Goal: Task Accomplishment & Management: Complete application form

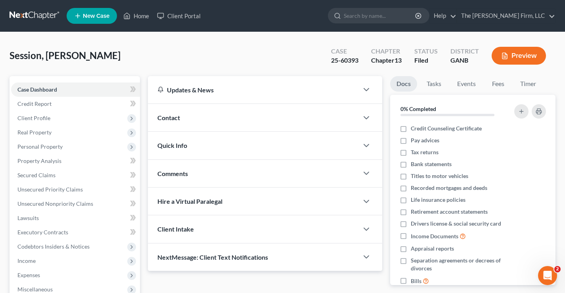
click at [40, 17] on link at bounding box center [35, 16] width 51 height 14
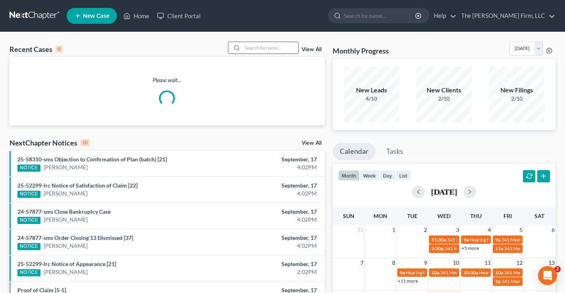
click at [245, 48] on input "search" at bounding box center [271, 47] width 56 height 11
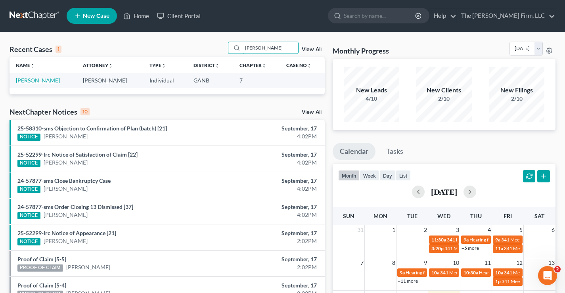
type input "[PERSON_NAME]"
click at [41, 82] on link "[PERSON_NAME]" at bounding box center [38, 80] width 44 height 7
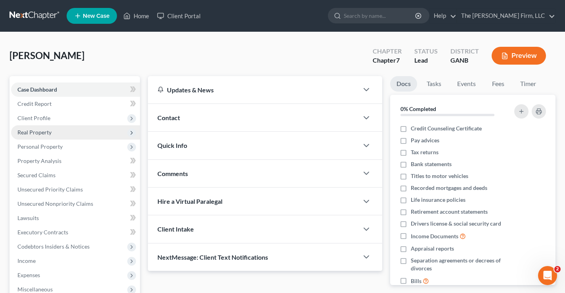
click at [43, 134] on span "Real Property" at bounding box center [34, 132] width 34 height 7
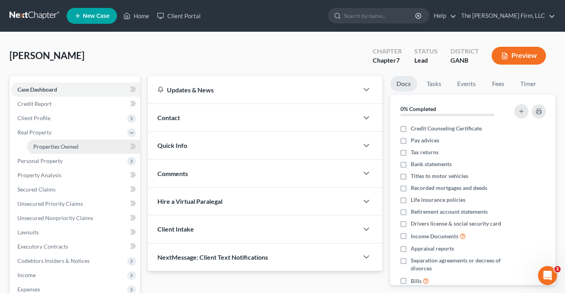
click at [48, 145] on span "Properties Owned" at bounding box center [55, 146] width 45 height 7
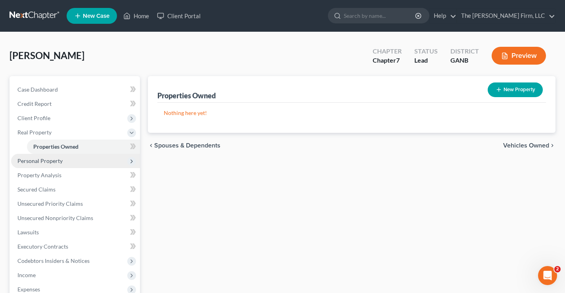
click at [38, 164] on span "Personal Property" at bounding box center [75, 161] width 129 height 14
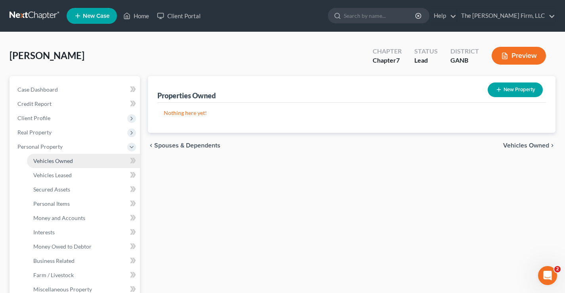
click at [59, 163] on span "Vehicles Owned" at bounding box center [53, 160] width 40 height 7
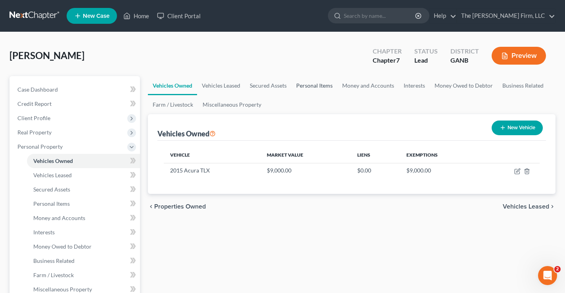
click at [315, 87] on link "Personal Items" at bounding box center [314, 85] width 46 height 19
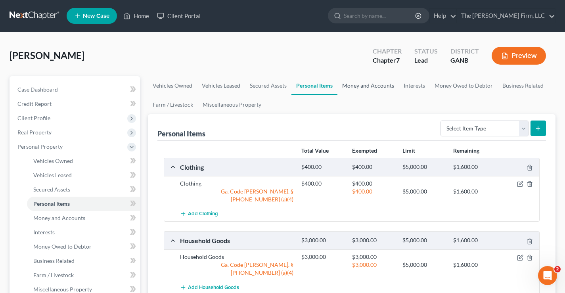
click at [366, 85] on link "Money and Accounts" at bounding box center [367, 85] width 61 height 19
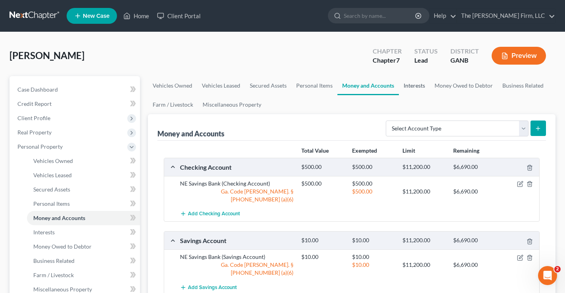
click at [414, 88] on link "Interests" at bounding box center [414, 85] width 31 height 19
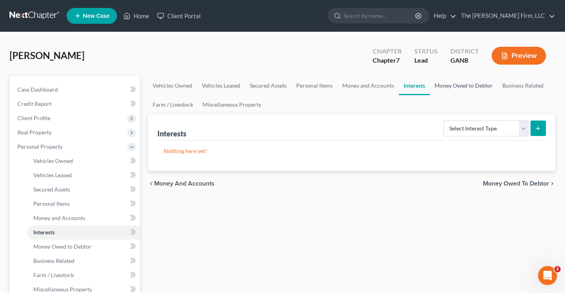
click at [469, 87] on link "Money Owed to Debtor" at bounding box center [464, 85] width 68 height 19
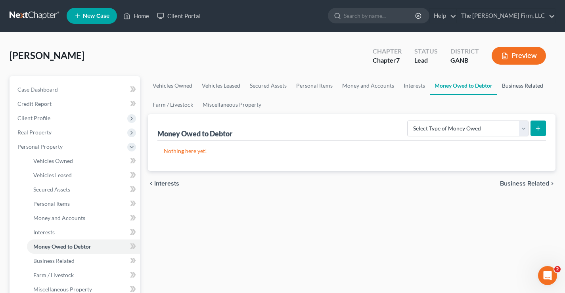
click at [525, 88] on link "Business Related" at bounding box center [522, 85] width 51 height 19
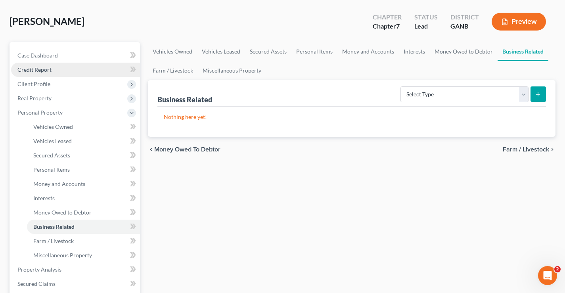
scroll to position [159, 0]
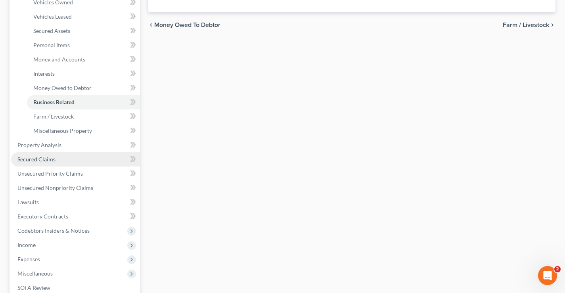
click at [27, 162] on span "Secured Claims" at bounding box center [36, 159] width 38 height 7
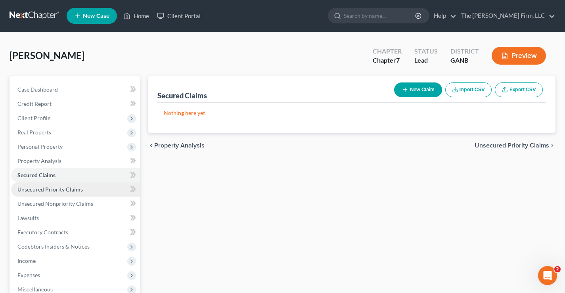
click at [49, 190] on span "Unsecured Priority Claims" at bounding box center [49, 189] width 65 height 7
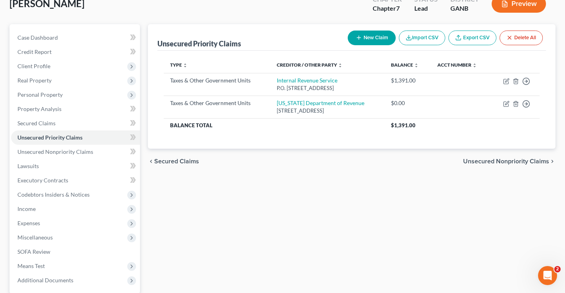
scroll to position [119, 0]
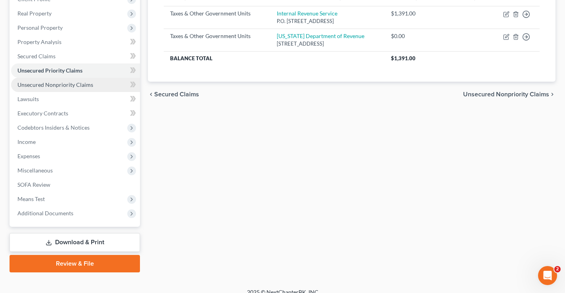
click at [88, 86] on span "Unsecured Nonpriority Claims" at bounding box center [55, 84] width 76 height 7
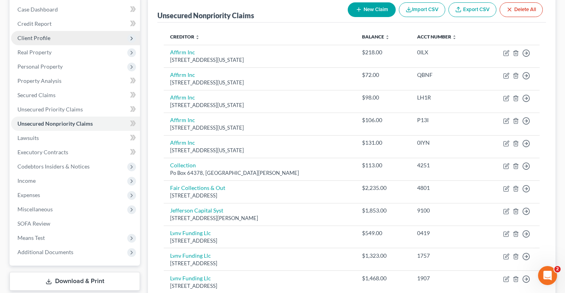
scroll to position [159, 0]
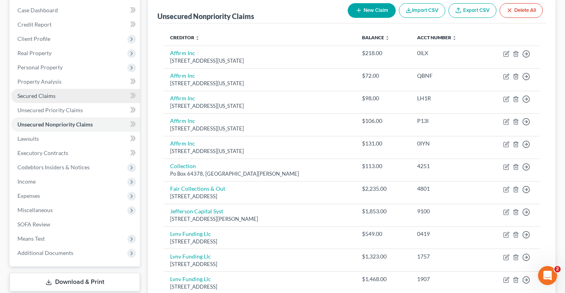
click at [33, 94] on span "Secured Claims" at bounding box center [36, 95] width 38 height 7
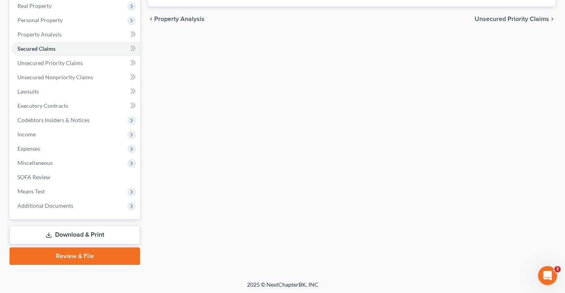
scroll to position [128, 0]
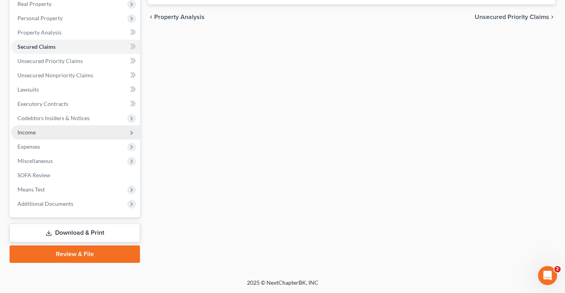
click at [34, 132] on span "Income" at bounding box center [26, 132] width 18 height 7
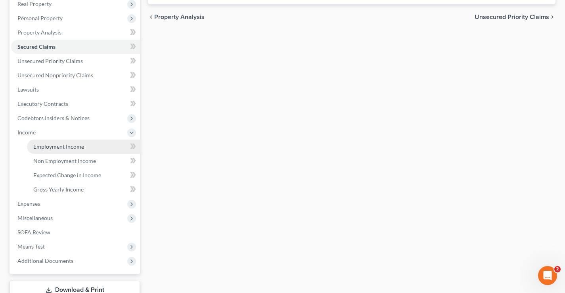
click at [77, 146] on span "Employment Income" at bounding box center [58, 146] width 51 height 7
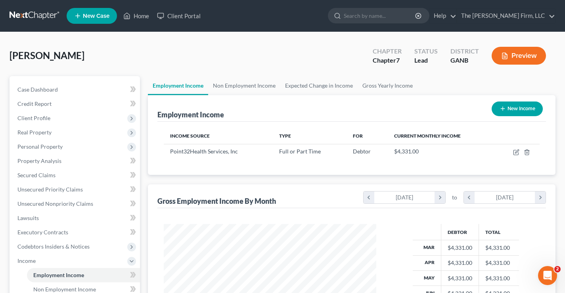
scroll to position [142, 228]
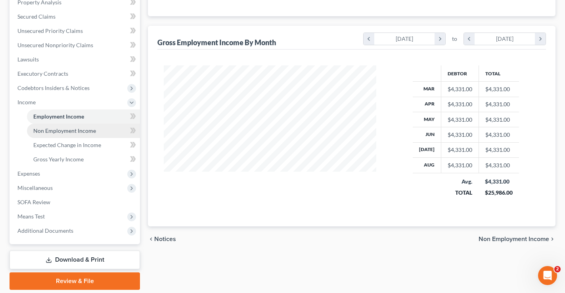
click at [56, 129] on span "Non Employment Income" at bounding box center [64, 130] width 63 height 7
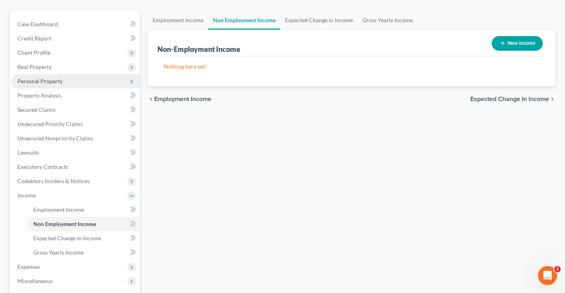
scroll to position [186, 0]
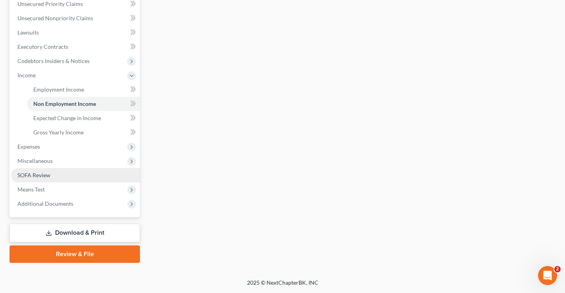
click at [30, 176] on span "SOFA Review" at bounding box center [33, 175] width 33 height 7
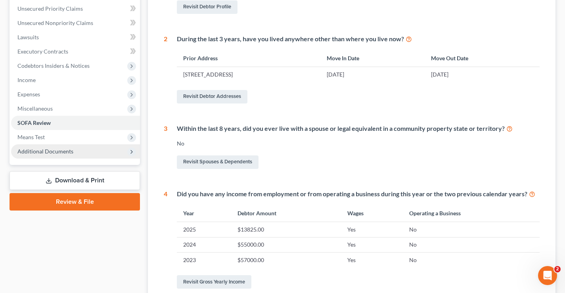
scroll to position [119, 0]
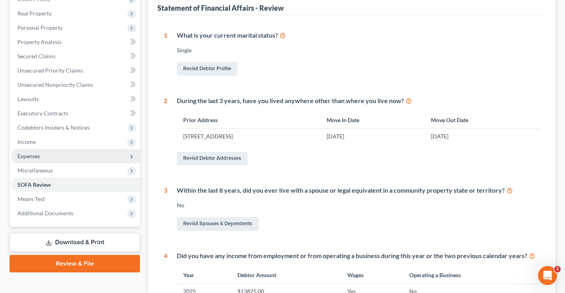
click at [27, 155] on span "Expenses" at bounding box center [28, 156] width 23 height 7
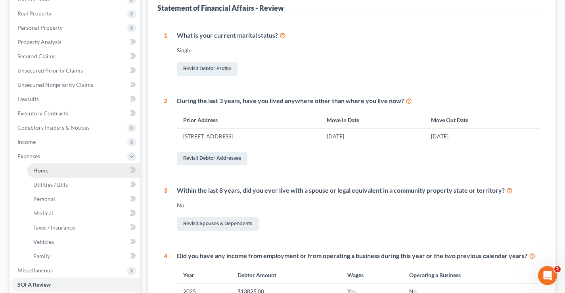
click at [32, 170] on link "Home" at bounding box center [83, 170] width 113 height 14
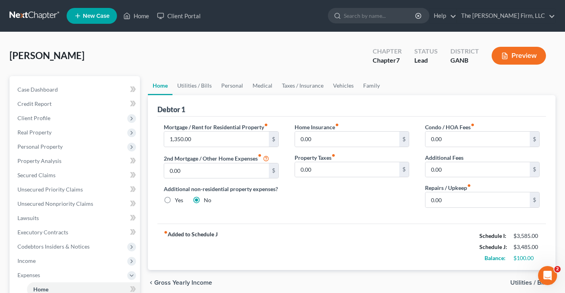
click at [233, 57] on div "Ross, Antoinette Upgraded Chapter Chapter 7 Status Lead District GANB Preview" at bounding box center [283, 59] width 546 height 34
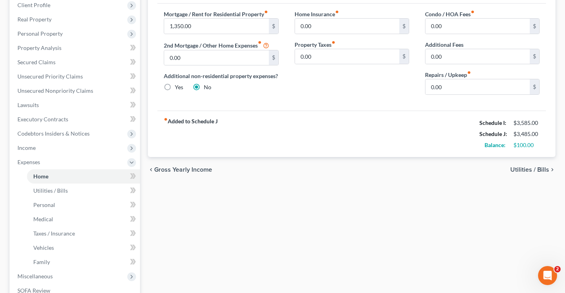
scroll to position [228, 0]
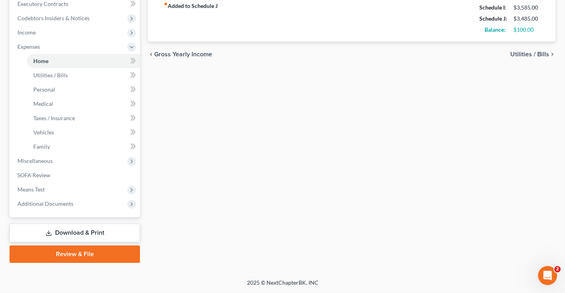
click at [74, 232] on link "Download & Print" at bounding box center [75, 233] width 130 height 19
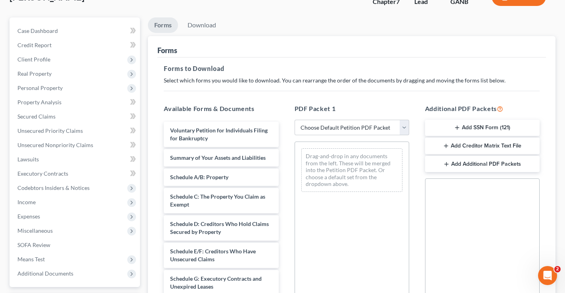
scroll to position [119, 0]
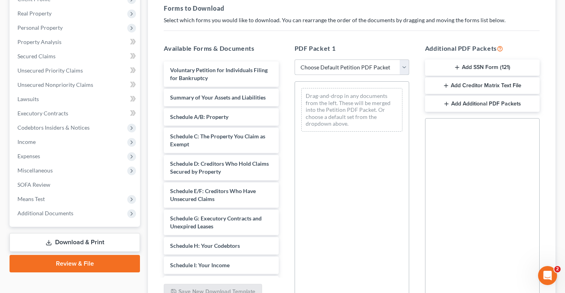
click at [402, 68] on select "Choose Default Petition PDF Packet Complete Bankruptcy Petition (all forms and …" at bounding box center [352, 67] width 115 height 16
select select "0"
click at [295, 59] on select "Choose Default Petition PDF Packet Complete Bankruptcy Petition (all forms and …" at bounding box center [352, 67] width 115 height 16
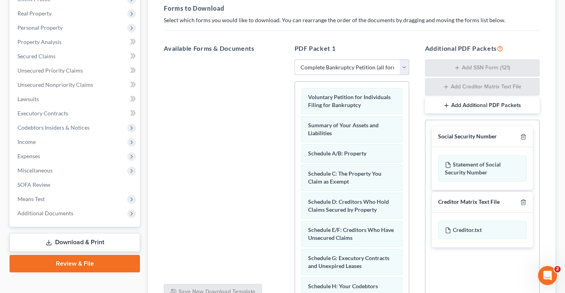
scroll to position [0, 0]
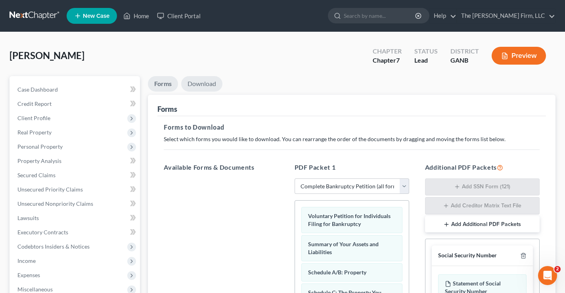
click at [216, 84] on link "Download" at bounding box center [201, 83] width 41 height 15
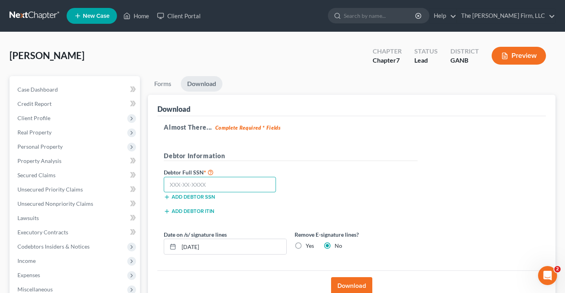
click at [179, 184] on input "text" at bounding box center [220, 185] width 112 height 16
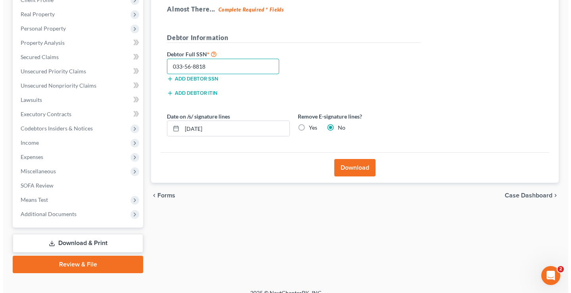
scroll to position [119, 0]
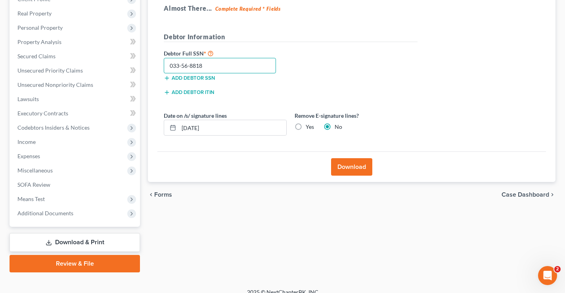
type input "033-56-8818"
click at [354, 168] on button "Download" at bounding box center [351, 166] width 41 height 17
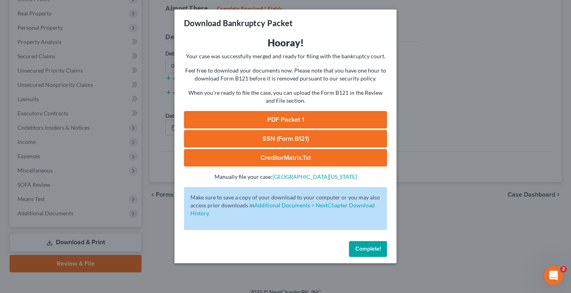
click at [302, 138] on link "SSN (Form B121)" at bounding box center [285, 138] width 203 height 17
click at [305, 119] on link "PDF Packet 1" at bounding box center [285, 119] width 203 height 17
